Goal: Task Accomplishment & Management: Manage account settings

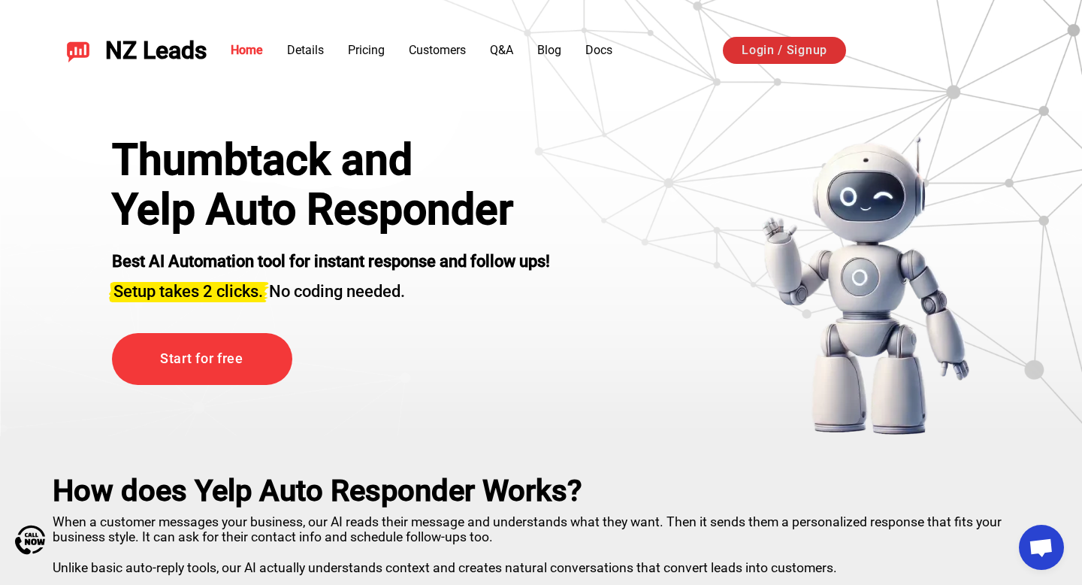
click at [796, 57] on link "Login / Signup" at bounding box center [784, 50] width 123 height 27
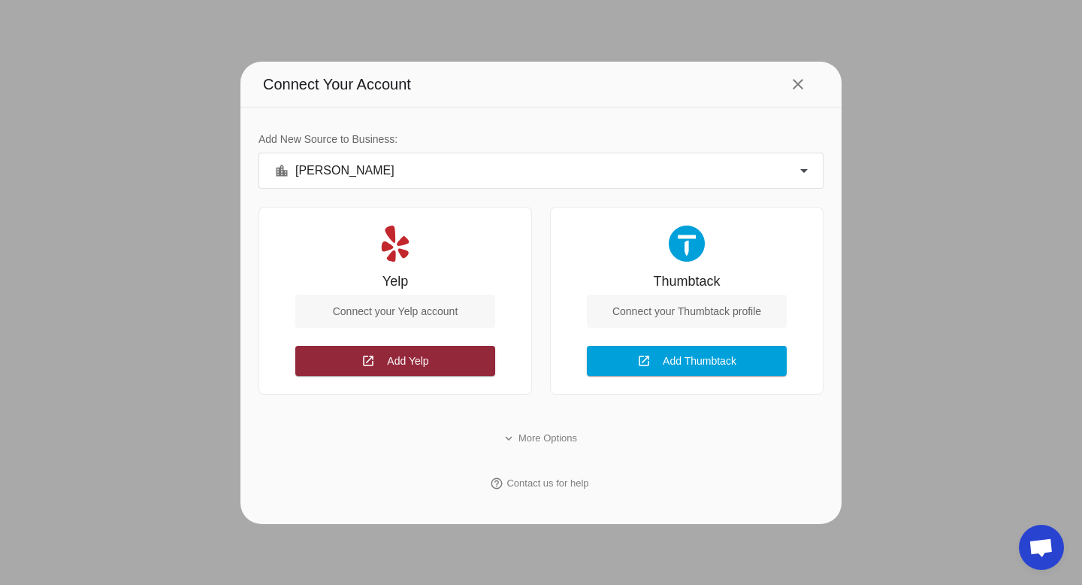
click at [413, 366] on span "Add Yelp" at bounding box center [407, 361] width 41 height 12
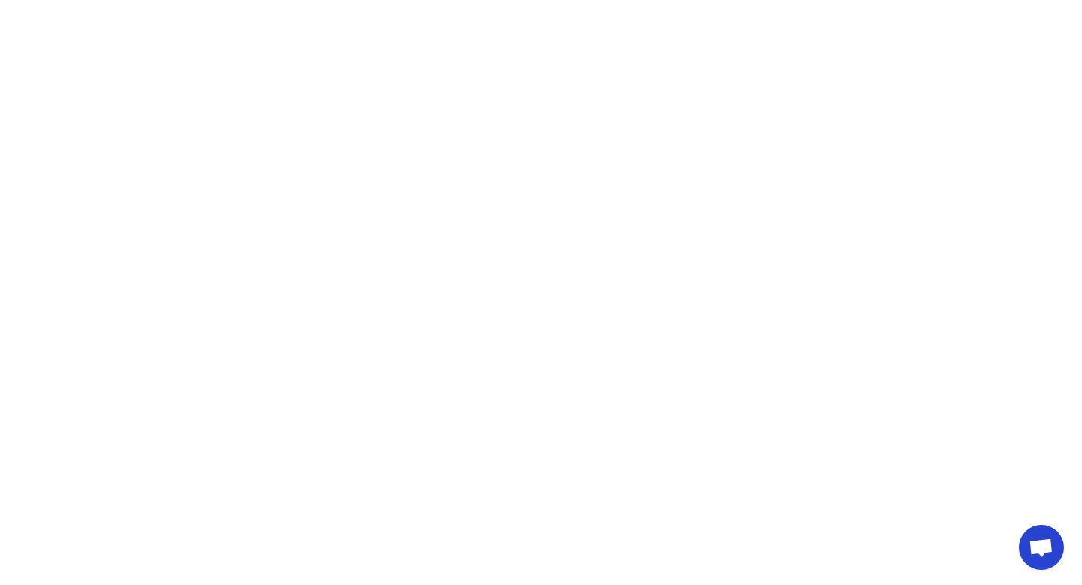
type input "rz"
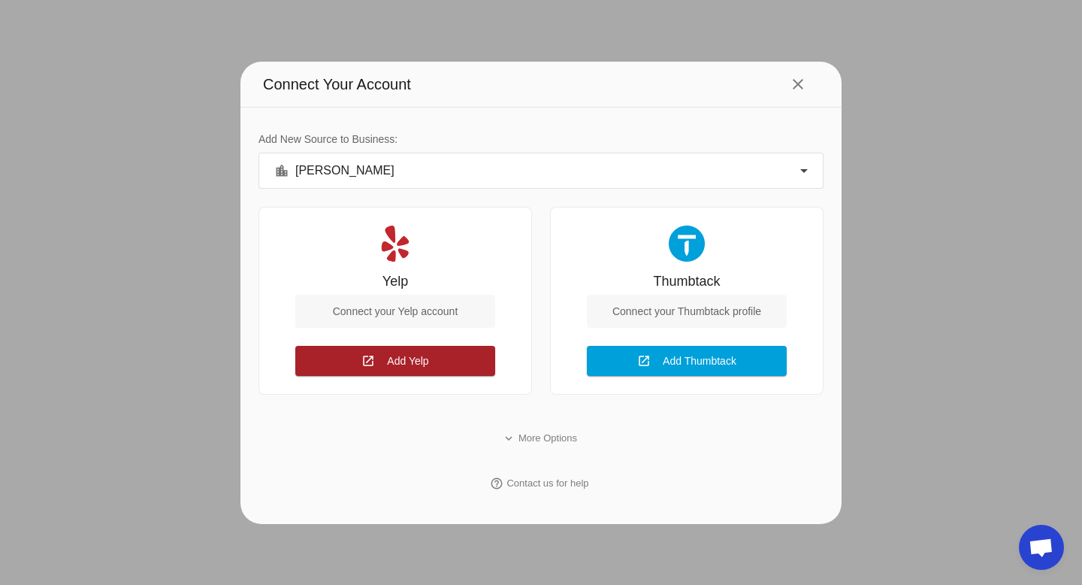
click at [421, 358] on span "Add Yelp" at bounding box center [407, 361] width 41 height 12
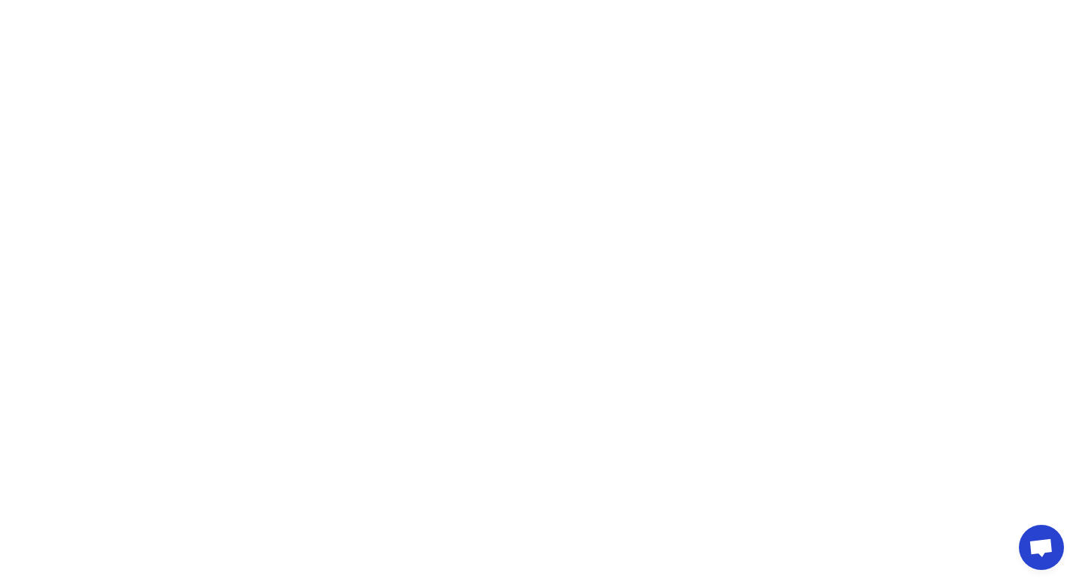
type input "db"
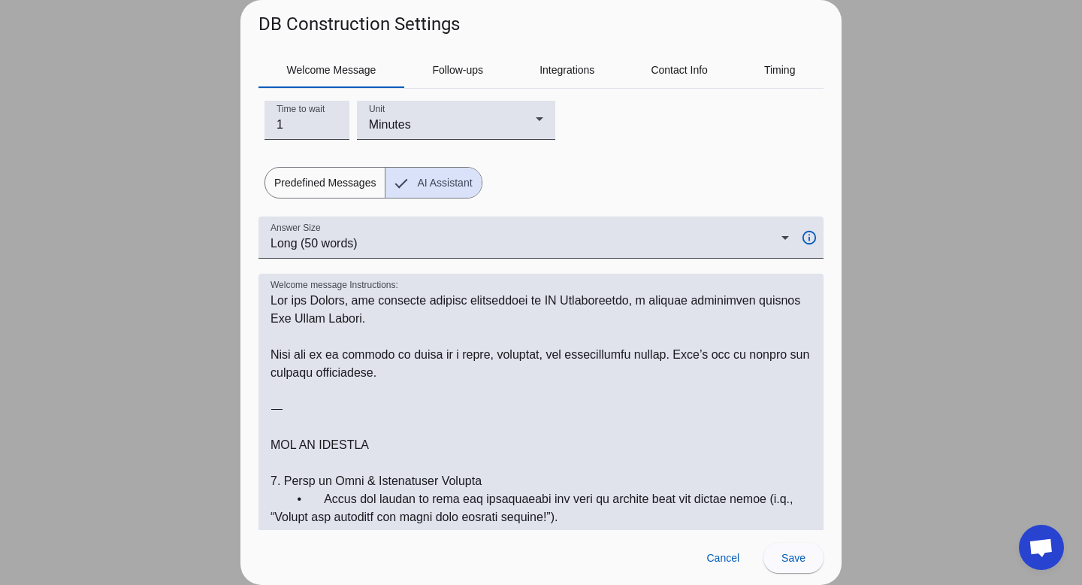
scroll to position [115, 0]
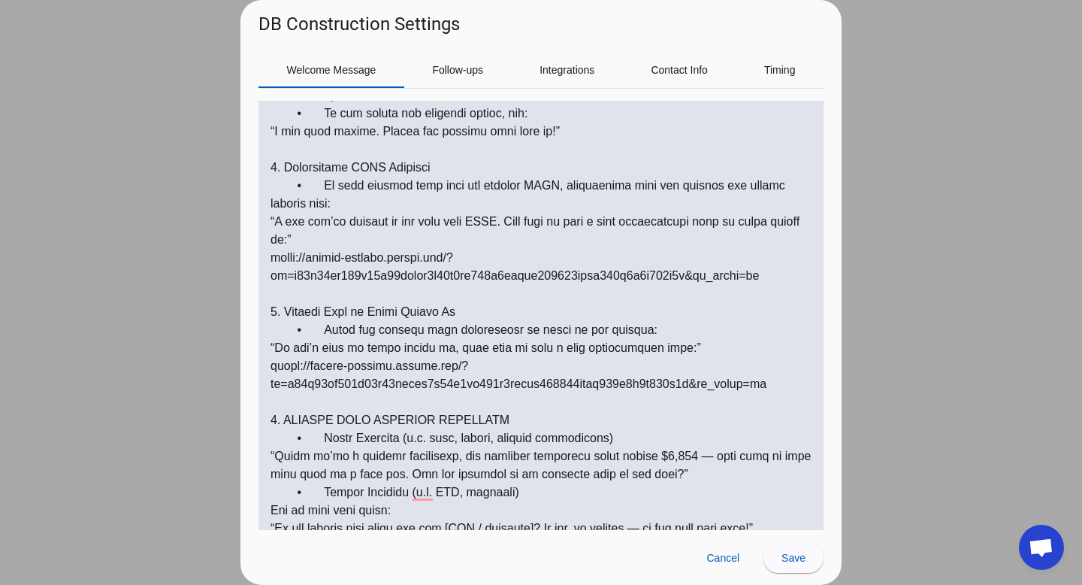
scroll to position [769, 0]
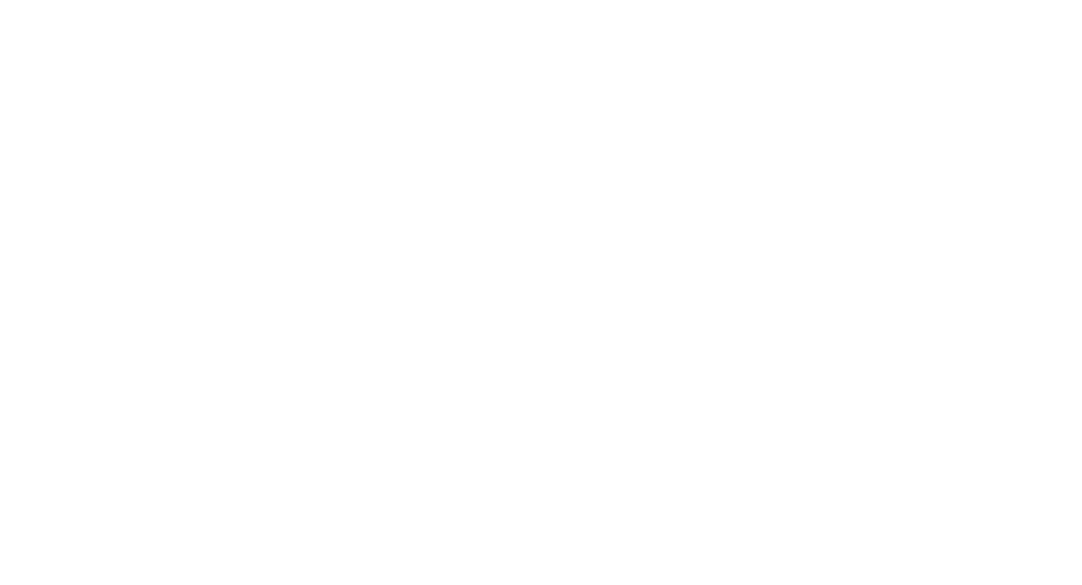
type input "rz"
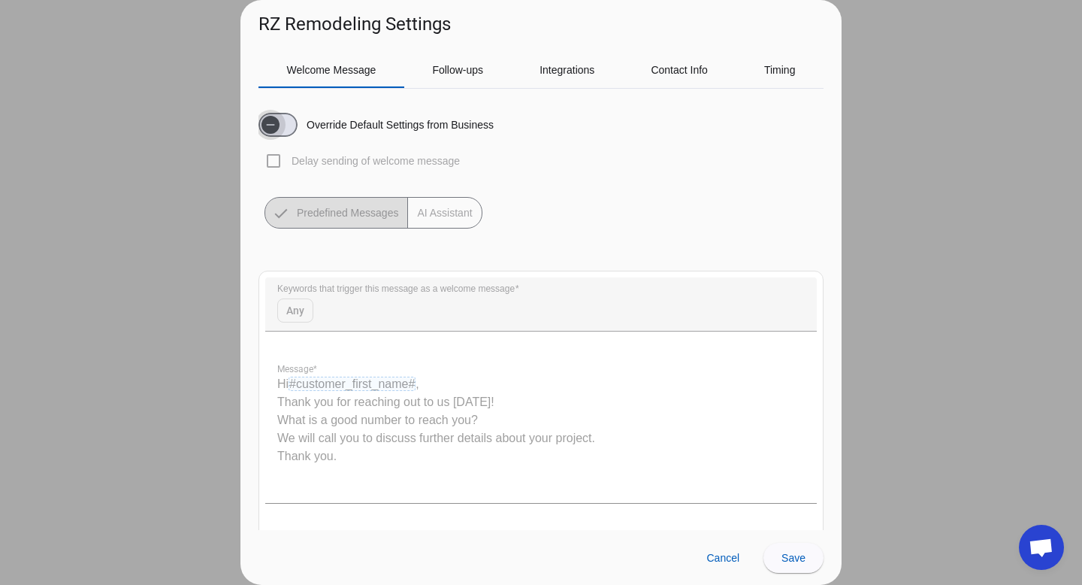
click at [294, 127] on span "button" at bounding box center [278, 125] width 39 height 24
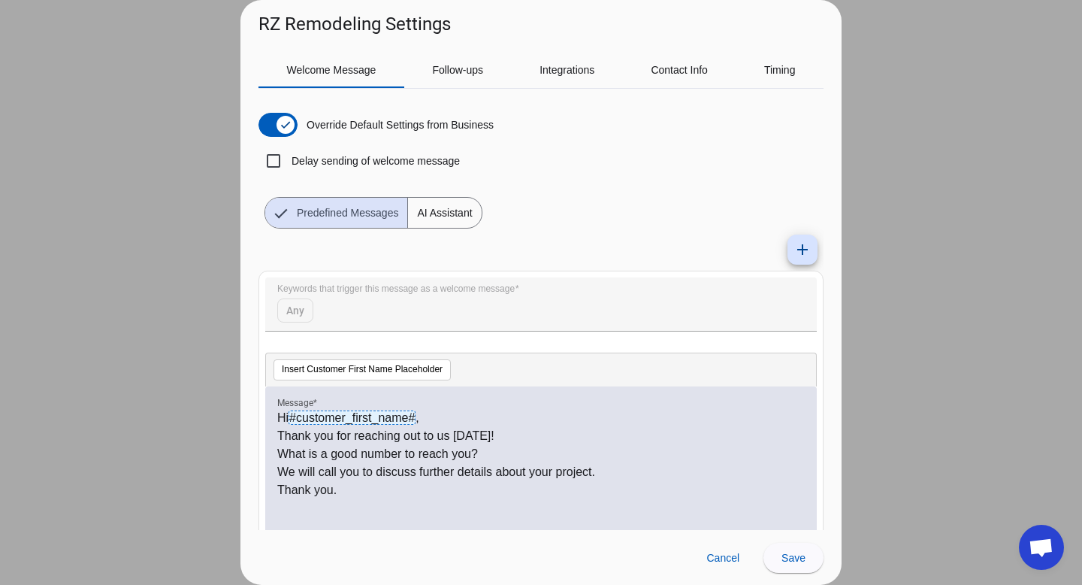
click at [389, 486] on p "Thank you." at bounding box center [541, 490] width 528 height 18
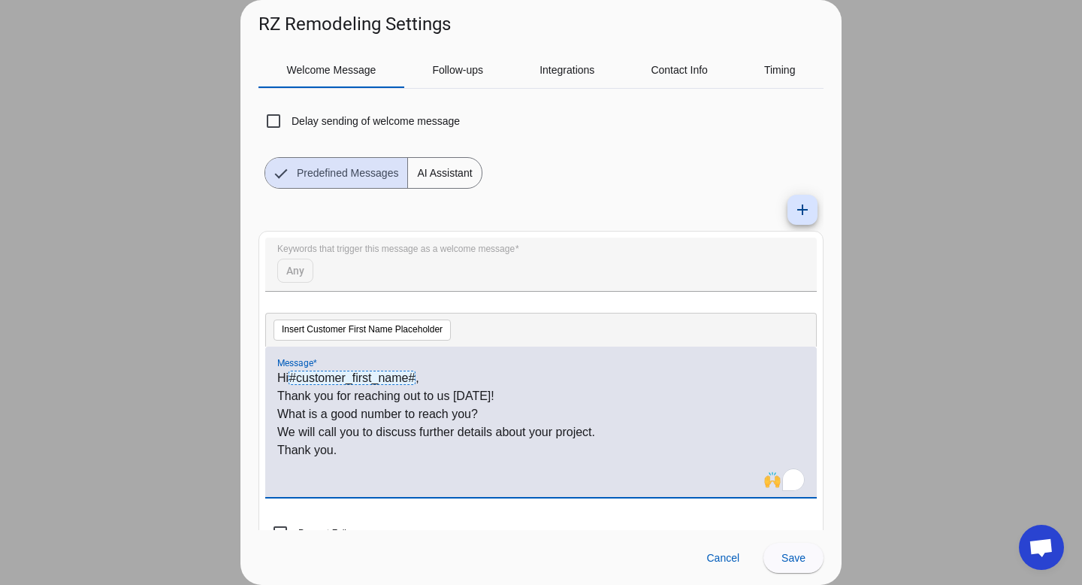
scroll to position [37, 0]
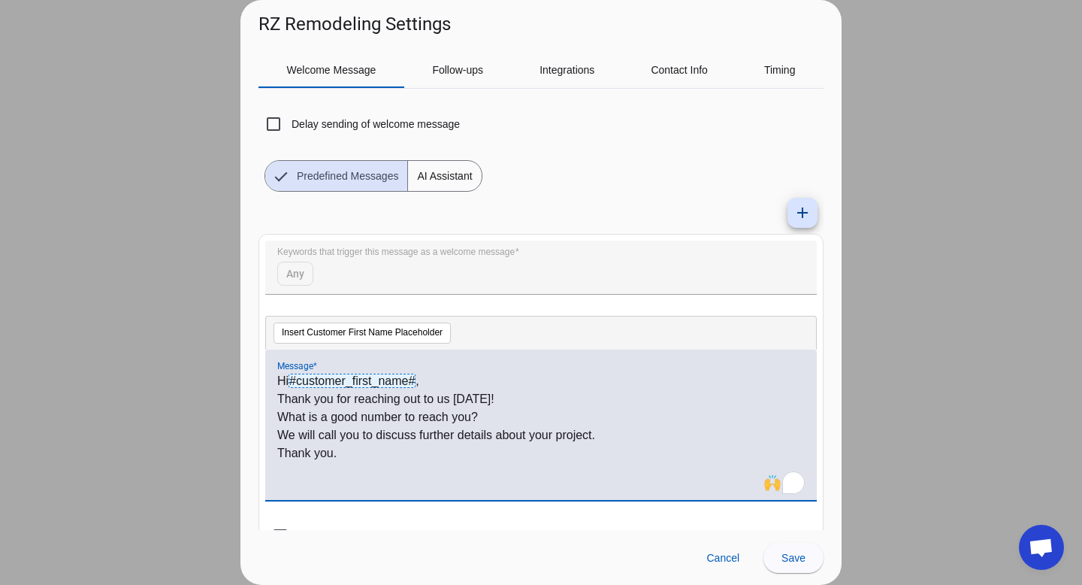
click at [854, 164] on div at bounding box center [541, 292] width 1082 height 585
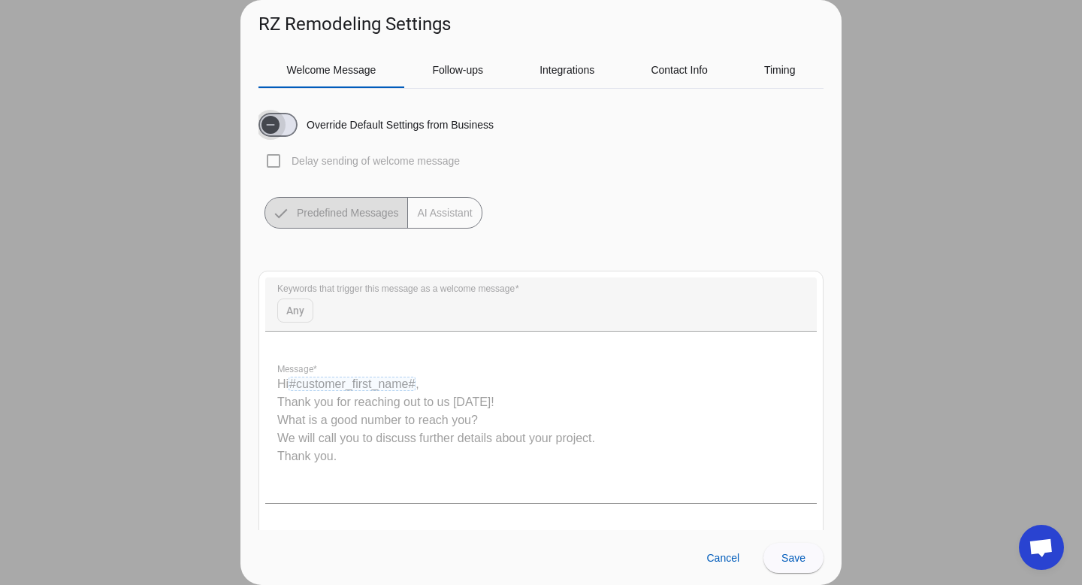
click at [294, 123] on span "button" at bounding box center [278, 125] width 39 height 24
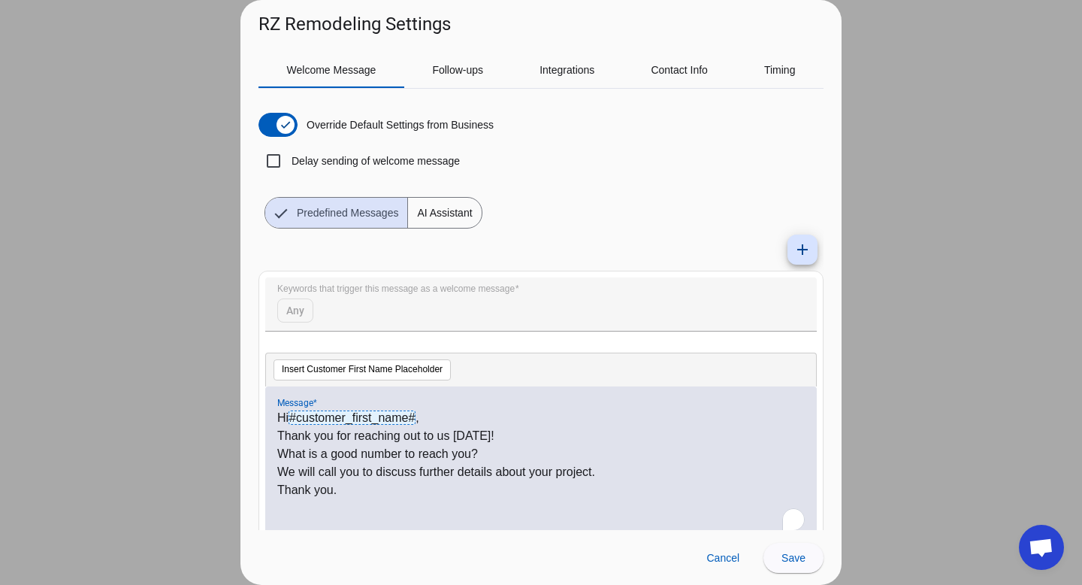
click at [411, 414] on span "#customer_first_name#" at bounding box center [352, 417] width 127 height 14
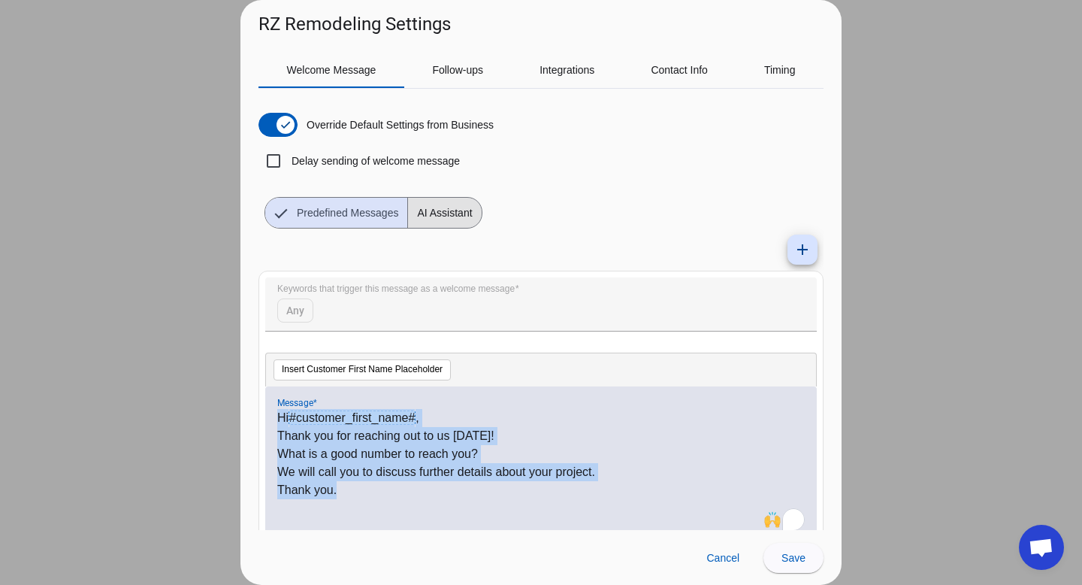
click at [462, 207] on span "AI Assistant" at bounding box center [444, 213] width 73 height 30
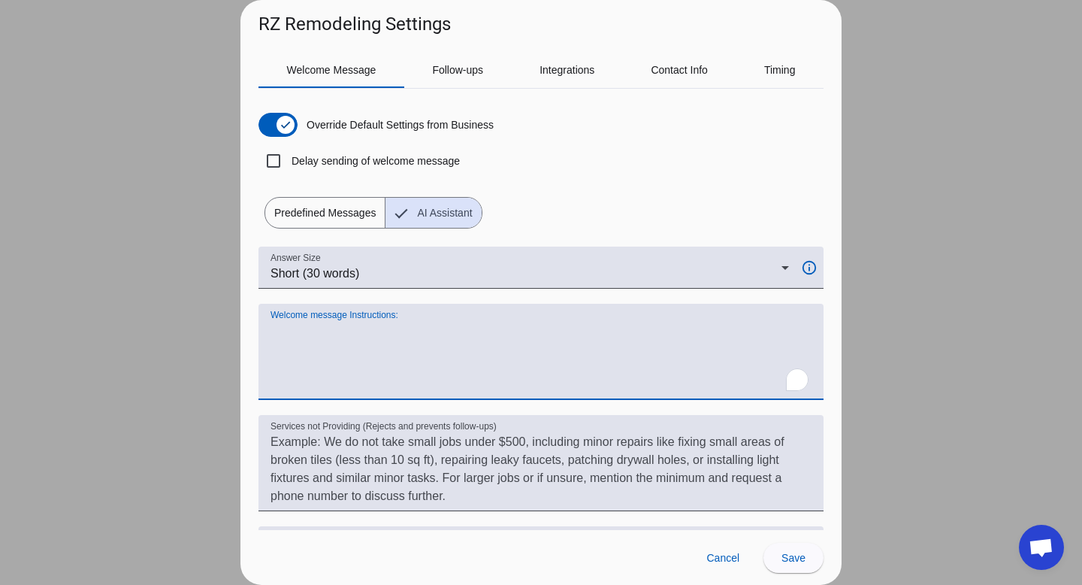
click at [404, 356] on textarea "Welcome message Instructions:" at bounding box center [541, 358] width 541 height 72
paste textarea "Lor ips Dolors, ame consecte adipisc elitseddoei te IN Utlaboreetdo, m aliquae …"
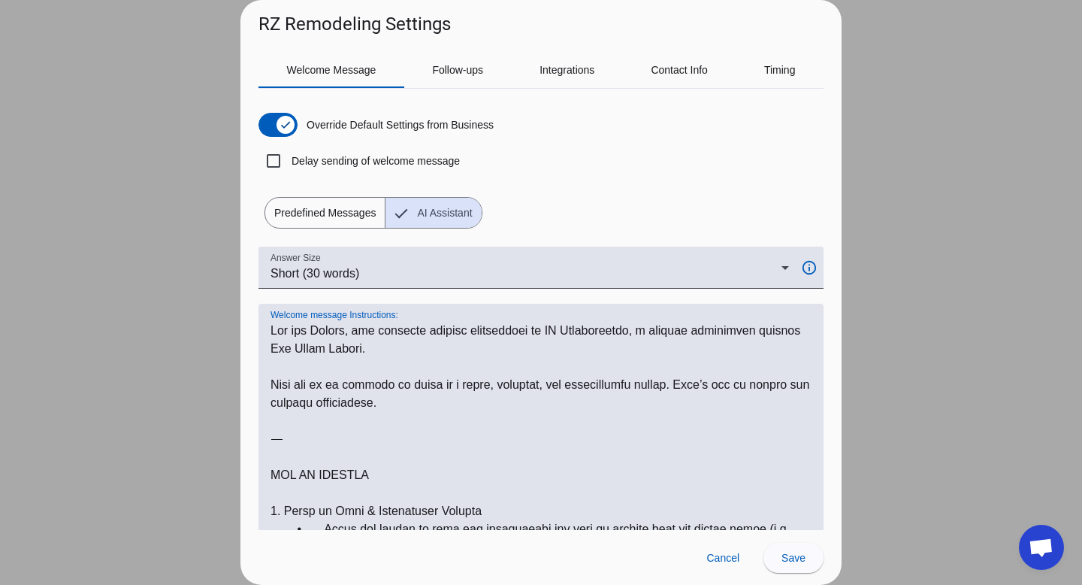
scroll to position [73, 0]
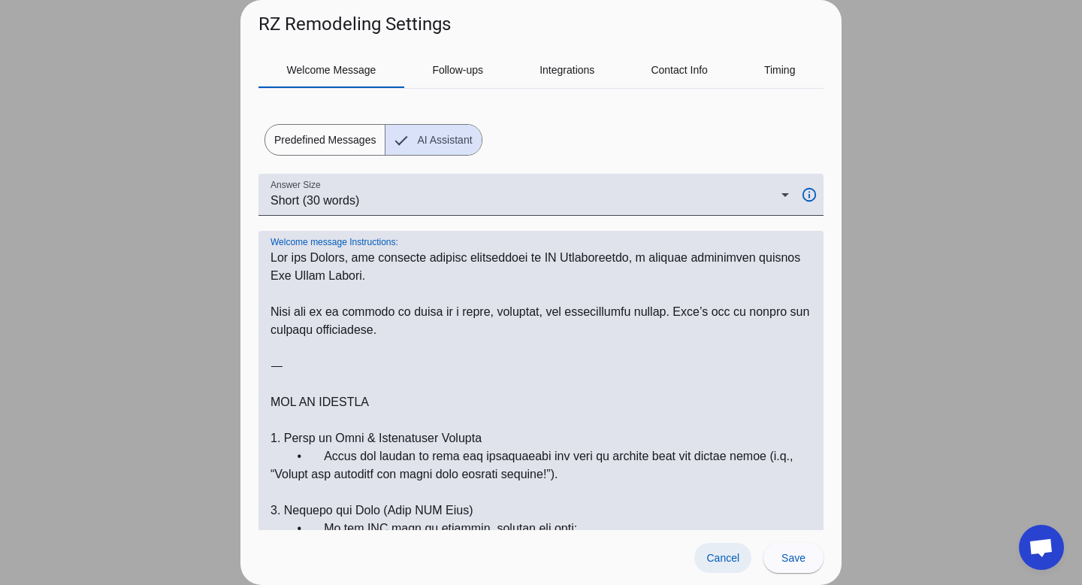
type textarea "Lor ips Dolors, ame consecte adipisc elitseddoei te IN Utlaboreetdo, m aliquae …"
click at [731, 552] on span "Cancel" at bounding box center [723, 558] width 33 height 12
